Goal: Obtain resource: Download file/media

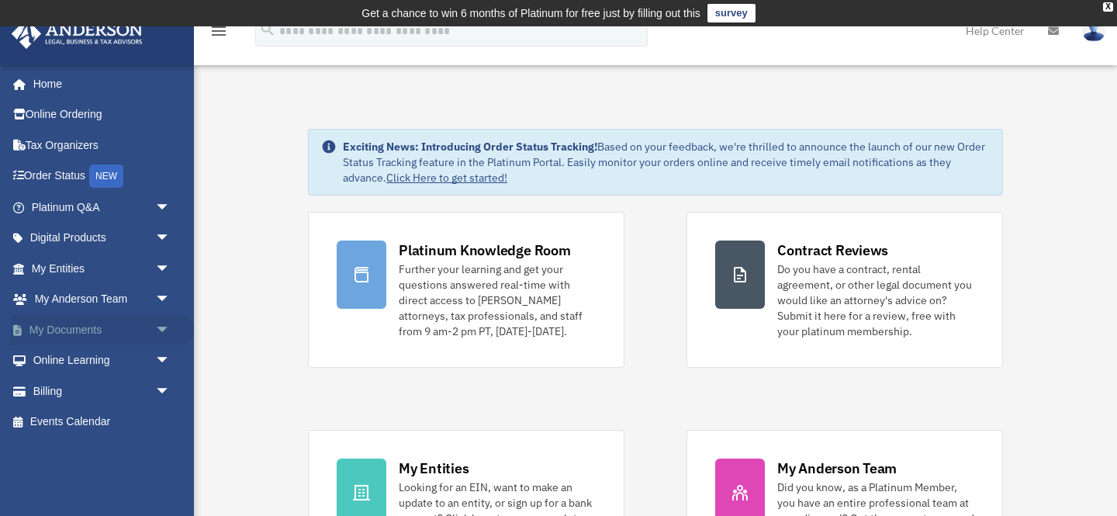
click at [162, 326] on span "arrow_drop_down" at bounding box center [170, 330] width 31 height 32
click at [142, 362] on link "Box" at bounding box center [108, 360] width 172 height 31
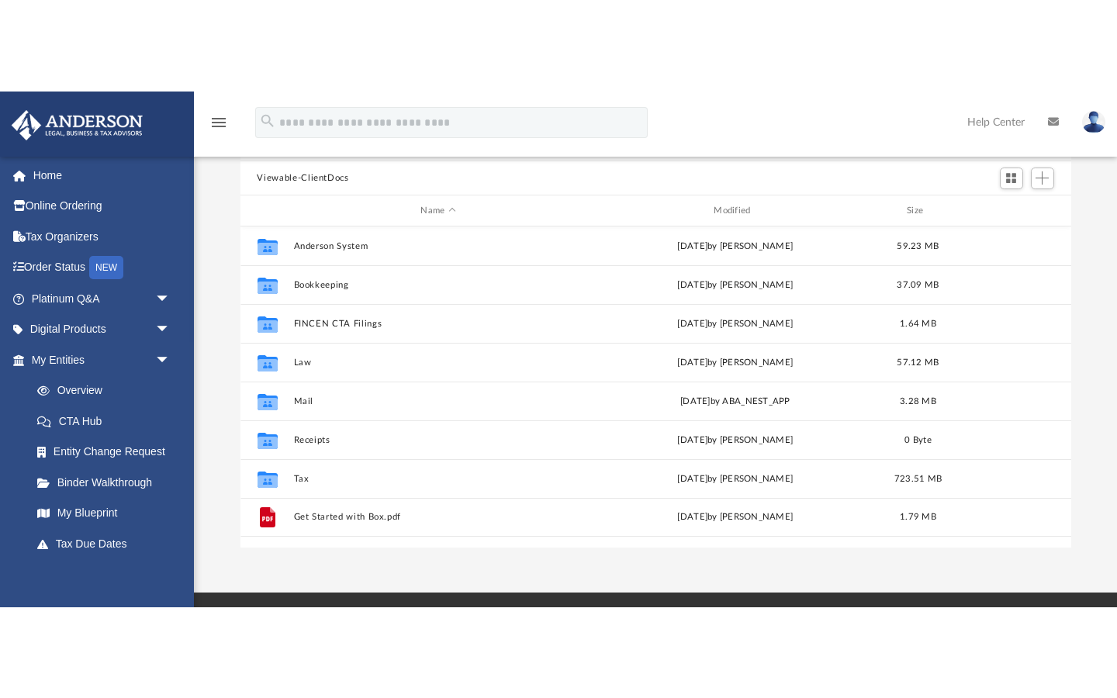
scroll to position [353, 831]
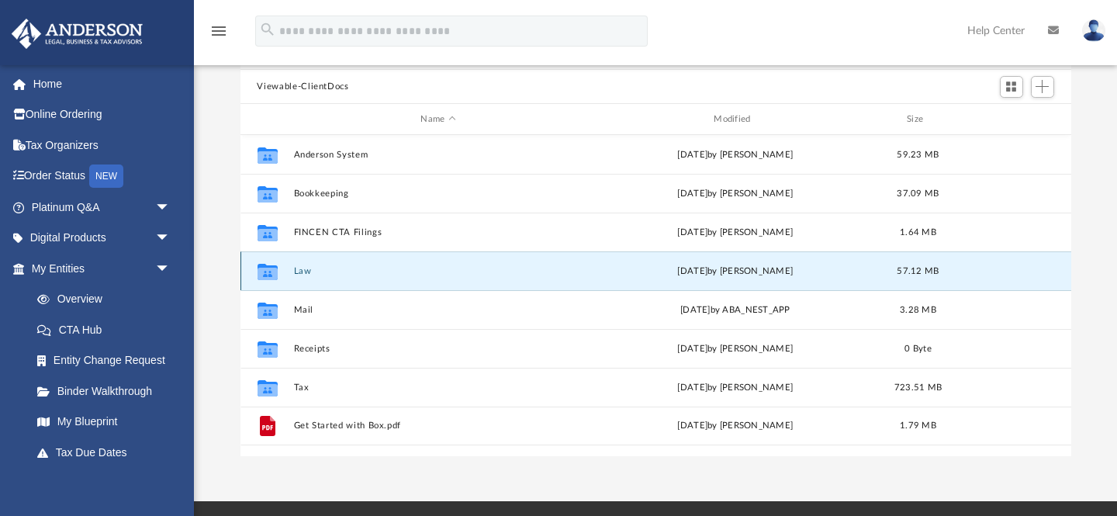
click at [308, 271] on button "Law" at bounding box center [438, 271] width 290 height 10
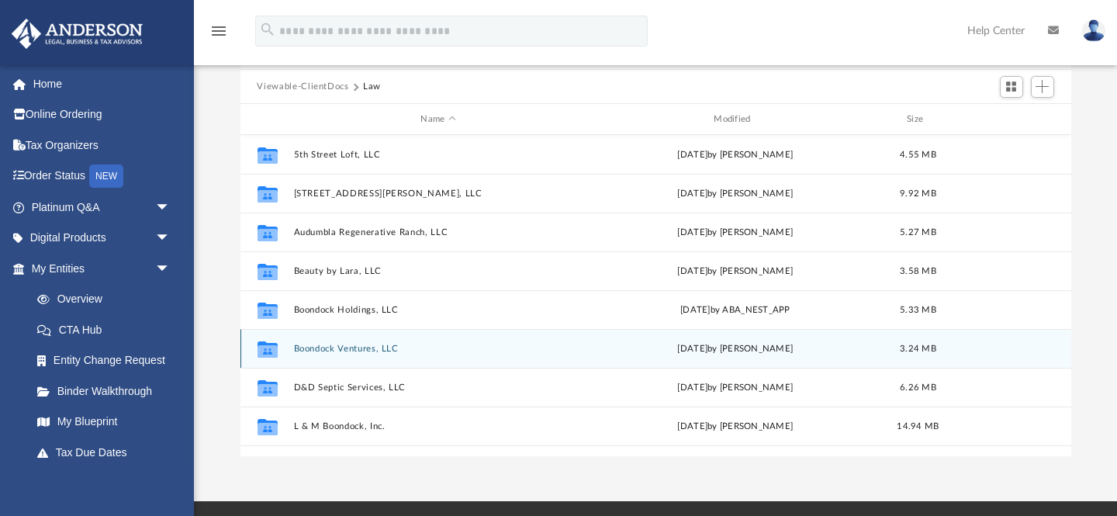
click at [352, 354] on div "Collaborated Folder Boondock Ventures, LLC [DATE] by [PERSON_NAME] 3.24 MB" at bounding box center [656, 348] width 831 height 39
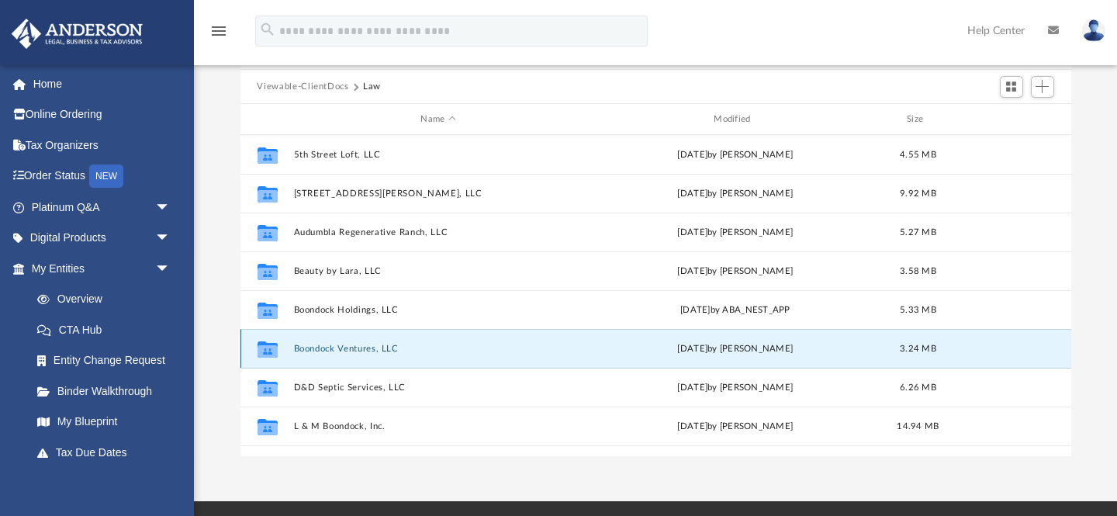
click at [360, 351] on button "Boondock Ventures, LLC" at bounding box center [438, 349] width 290 height 10
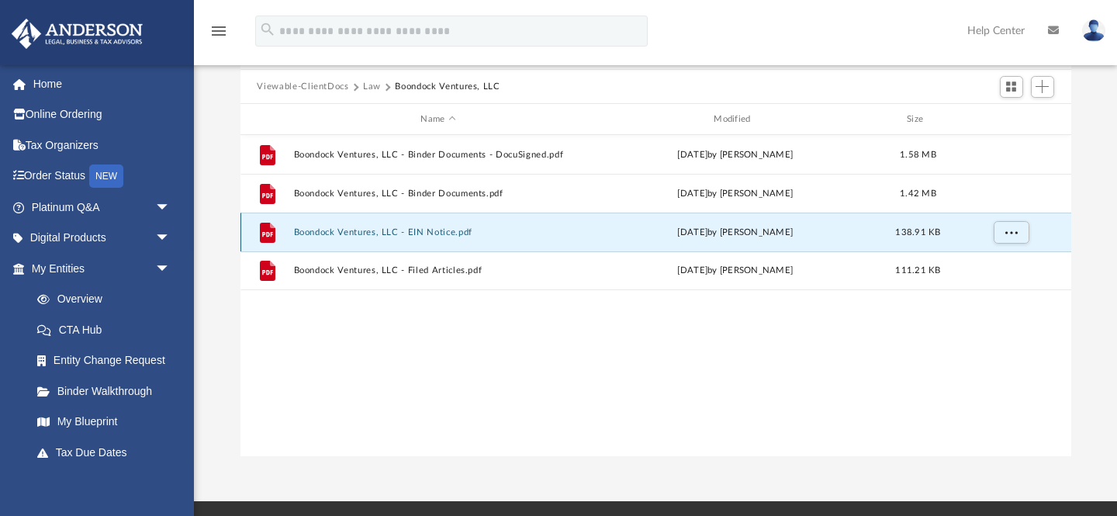
click at [429, 231] on button "Boondock Ventures, LLC - EIN Notice.pdf" at bounding box center [438, 232] width 290 height 10
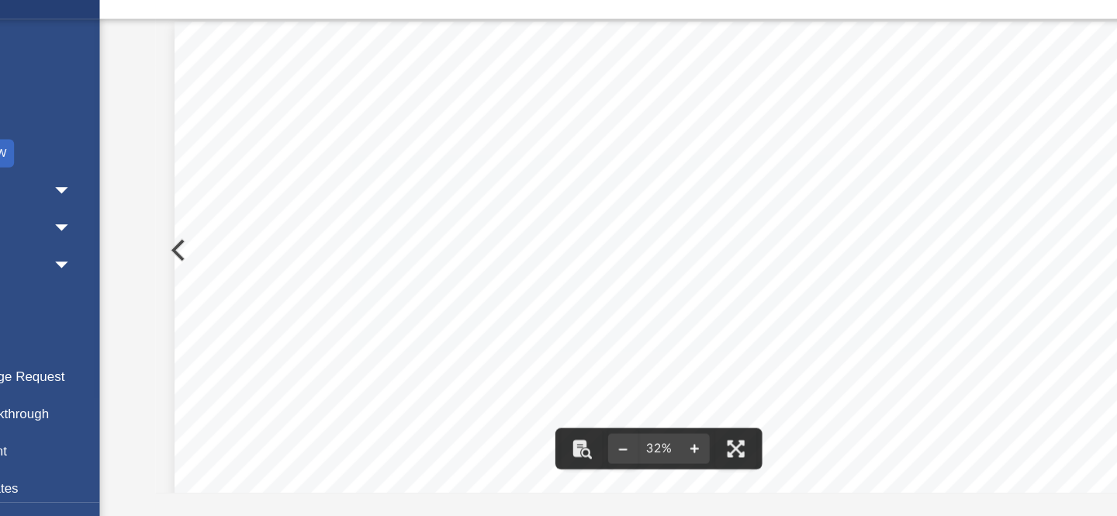
click at [691, 413] on button "File preview" at bounding box center [685, 420] width 25 height 34
click at [691, 413] on div "An o ﬀ icial website of the United States Government Here's how you know Help E…" at bounding box center [656, 256] width 831 height 400
click at [691, 413] on button "File preview" at bounding box center [685, 420] width 25 height 34
click at [715, 421] on button "File preview" at bounding box center [719, 420] width 34 height 34
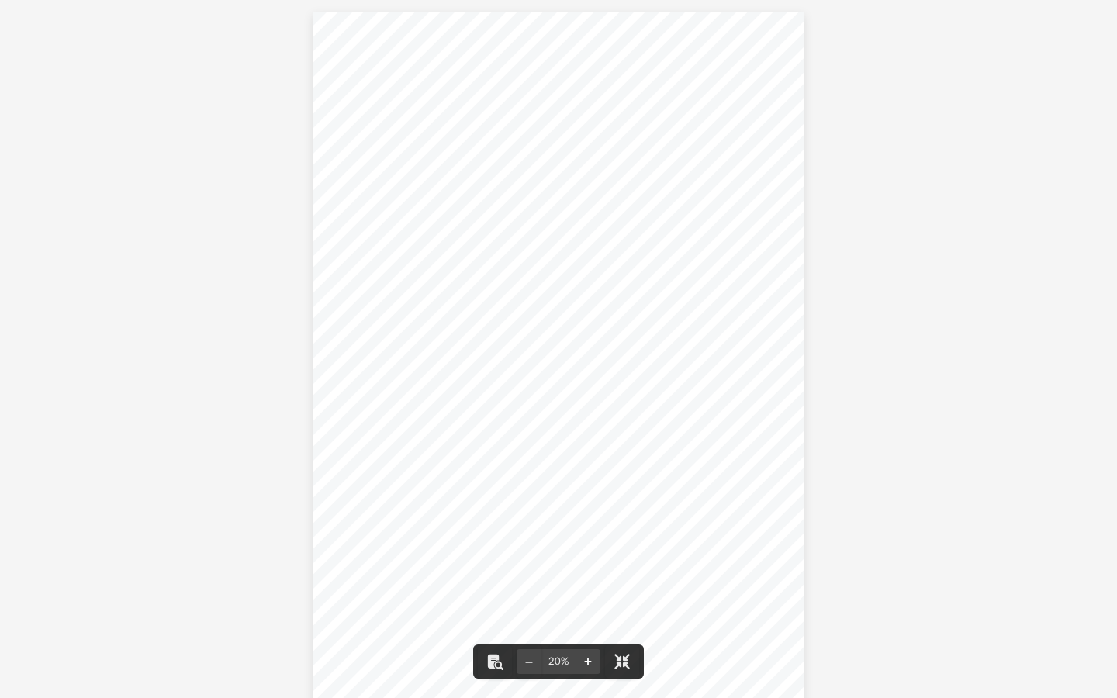
click at [593, 515] on button "File preview" at bounding box center [588, 662] width 25 height 34
